Goal: Information Seeking & Learning: Learn about a topic

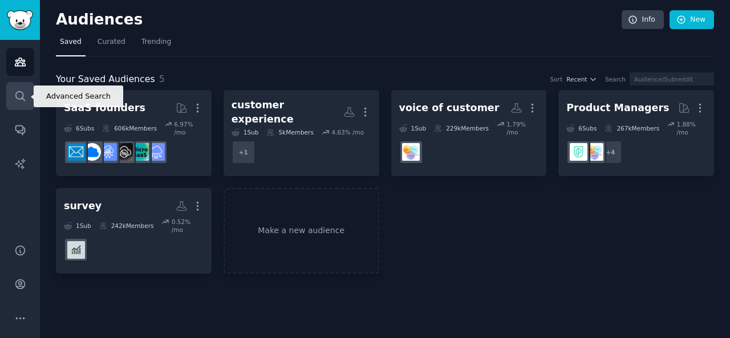
click at [26, 92] on link "Search" at bounding box center [20, 96] width 28 height 28
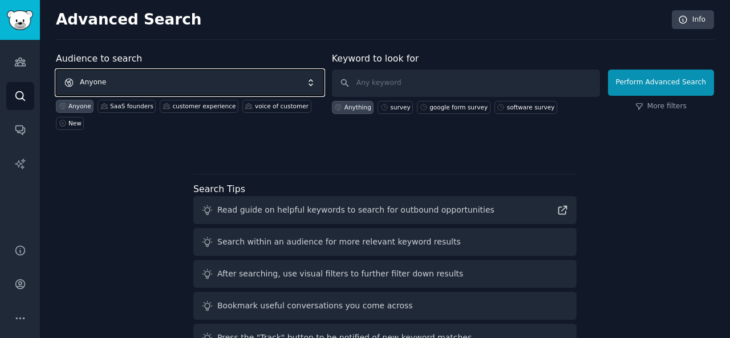
click at [177, 82] on span "Anyone" at bounding box center [190, 83] width 268 height 26
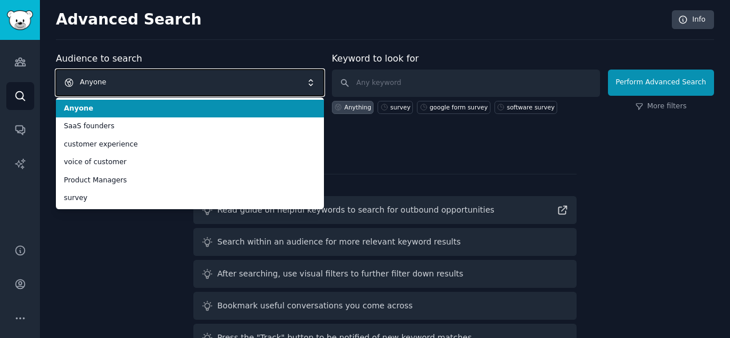
click at [145, 79] on span "Anyone" at bounding box center [190, 83] width 268 height 26
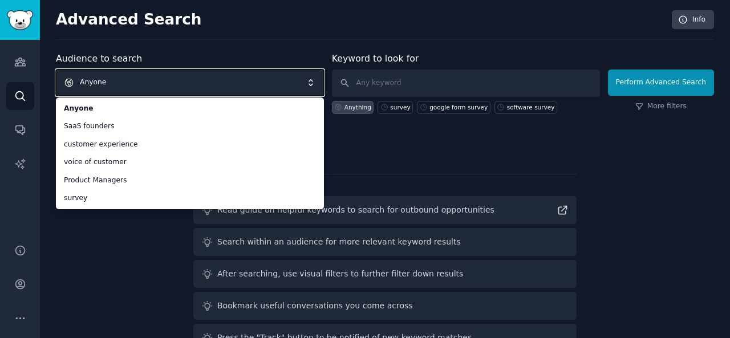
drag, startPoint x: 129, startPoint y: 87, endPoint x: 317, endPoint y: 109, distance: 189.5
click at [317, 96] on div "Anyone Anyone SaaS founders customer experience voice of customer Product Manag…" at bounding box center [190, 83] width 268 height 26
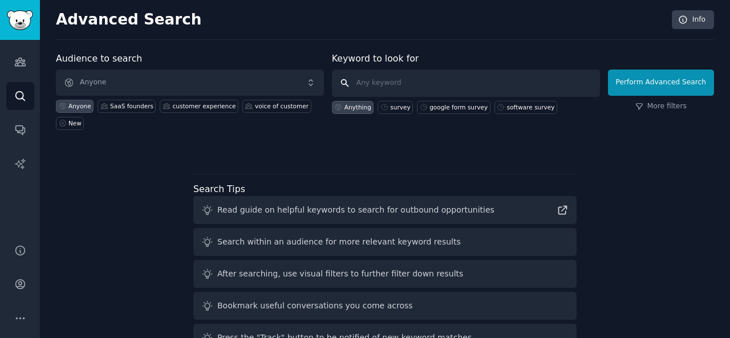
drag, startPoint x: 367, startPoint y: 80, endPoint x: 318, endPoint y: 86, distance: 49.3
click at [318, 86] on form "Audience to search Anyone Anyone SaaS founders customer experience voice of cus…" at bounding box center [385, 91] width 658 height 78
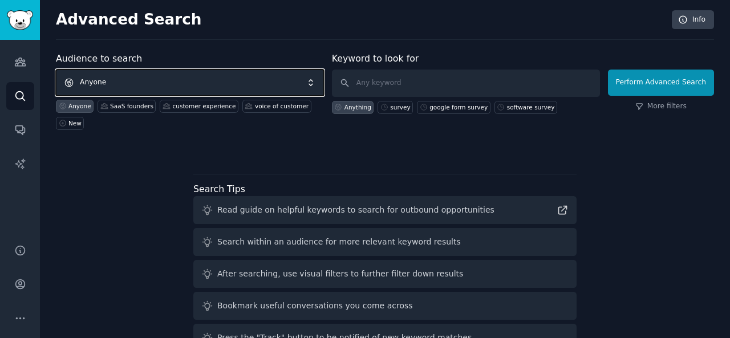
click at [318, 86] on span "Anyone" at bounding box center [190, 83] width 268 height 26
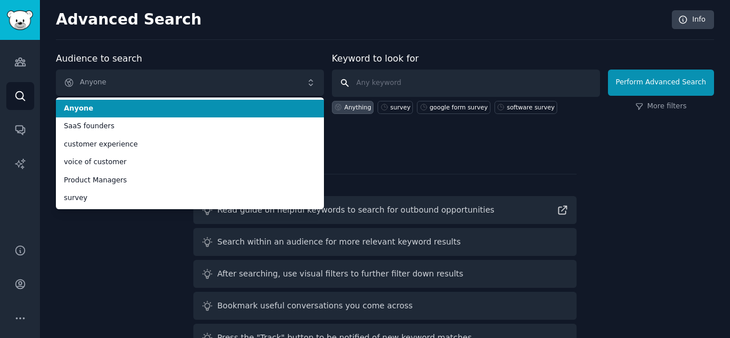
click at [375, 92] on input "text" at bounding box center [466, 83] width 268 height 27
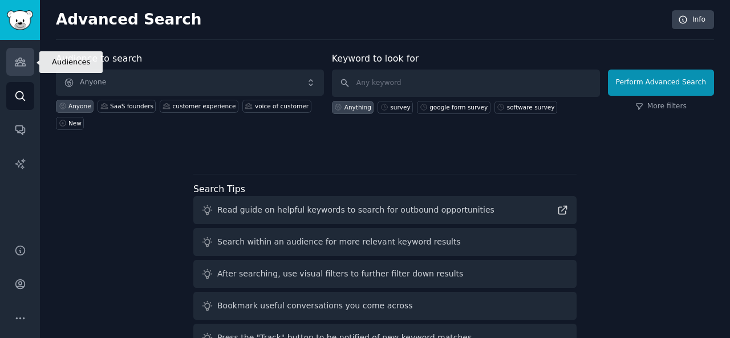
click at [24, 71] on link "Audiences" at bounding box center [20, 62] width 28 height 28
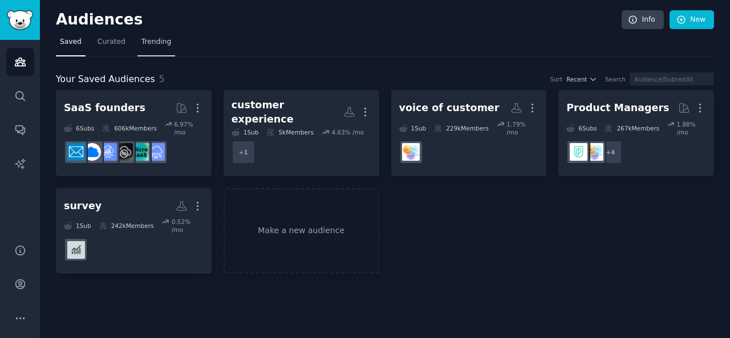
click at [157, 47] on link "Trending" at bounding box center [156, 44] width 38 height 23
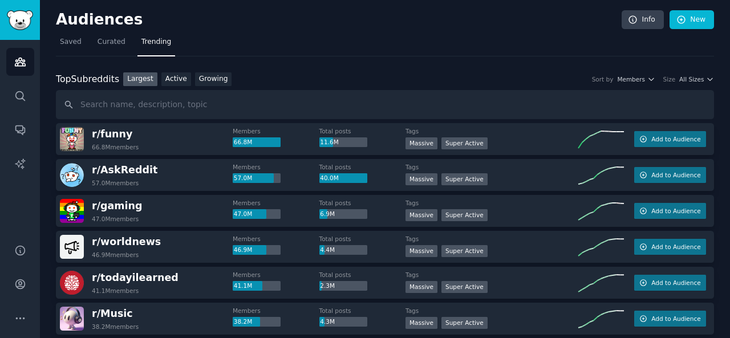
click at [188, 109] on input "text" at bounding box center [385, 104] width 658 height 29
type input "c"
click at [123, 114] on input "cxm" at bounding box center [385, 104] width 658 height 29
type input "c"
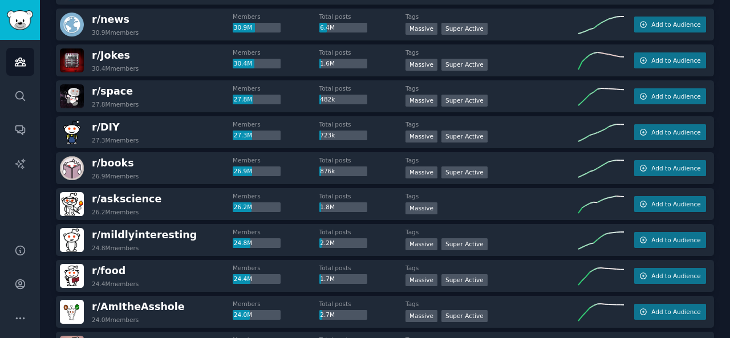
scroll to position [513, 0]
